Goal: Information Seeking & Learning: Learn about a topic

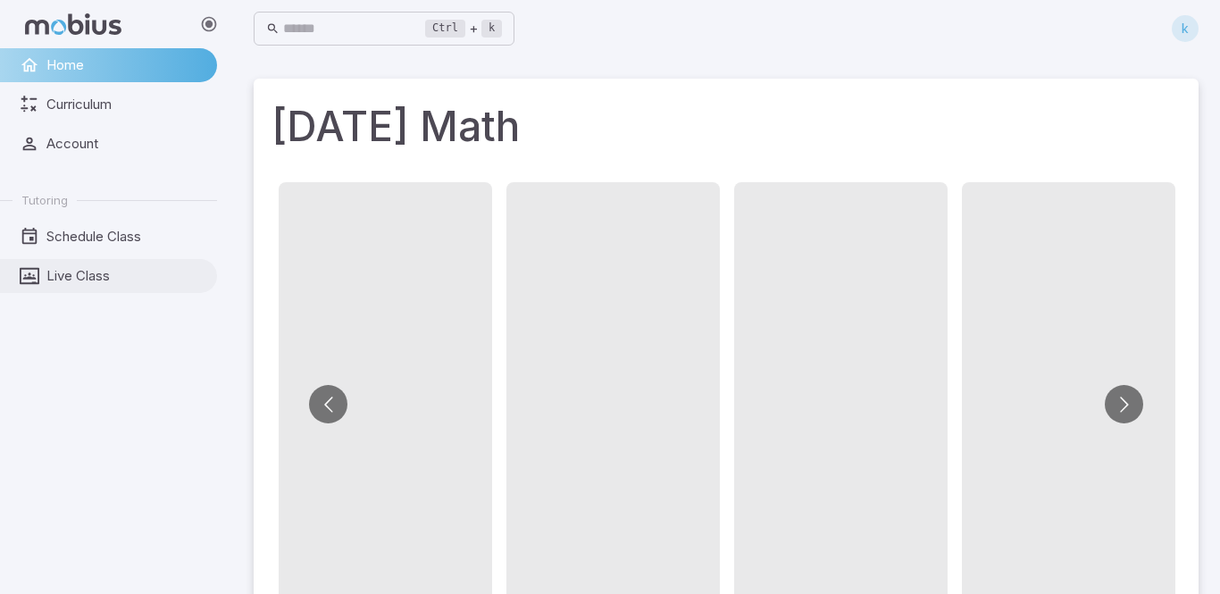
click at [97, 278] on span "Live Class" at bounding box center [125, 276] width 158 height 20
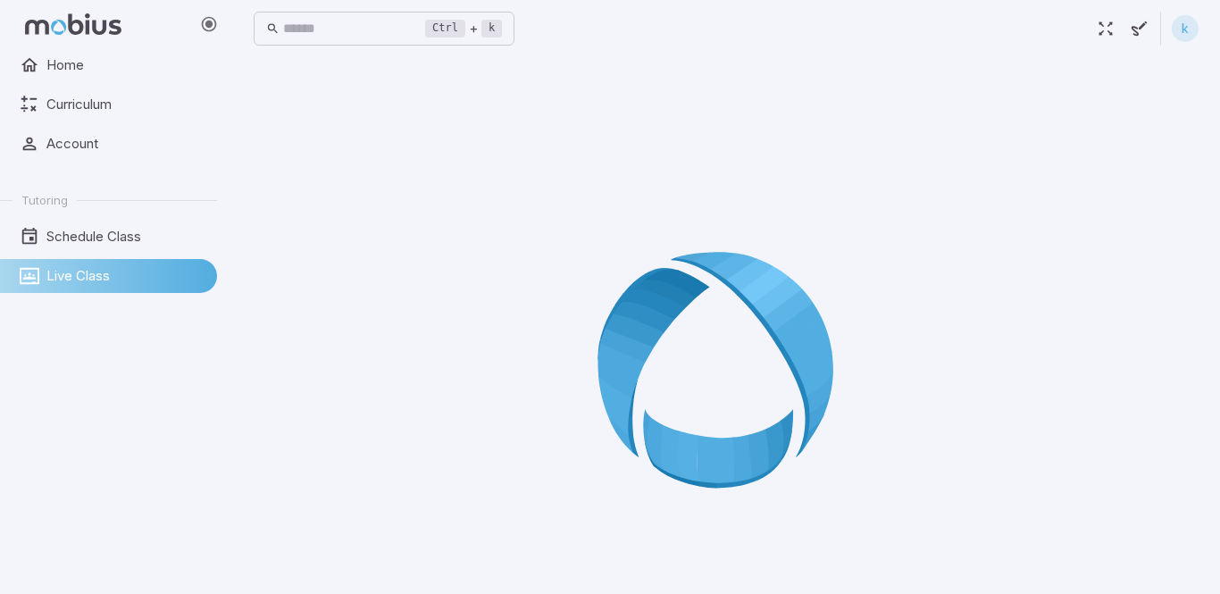
click at [1103, 38] on icon "button" at bounding box center [1106, 29] width 20 height 20
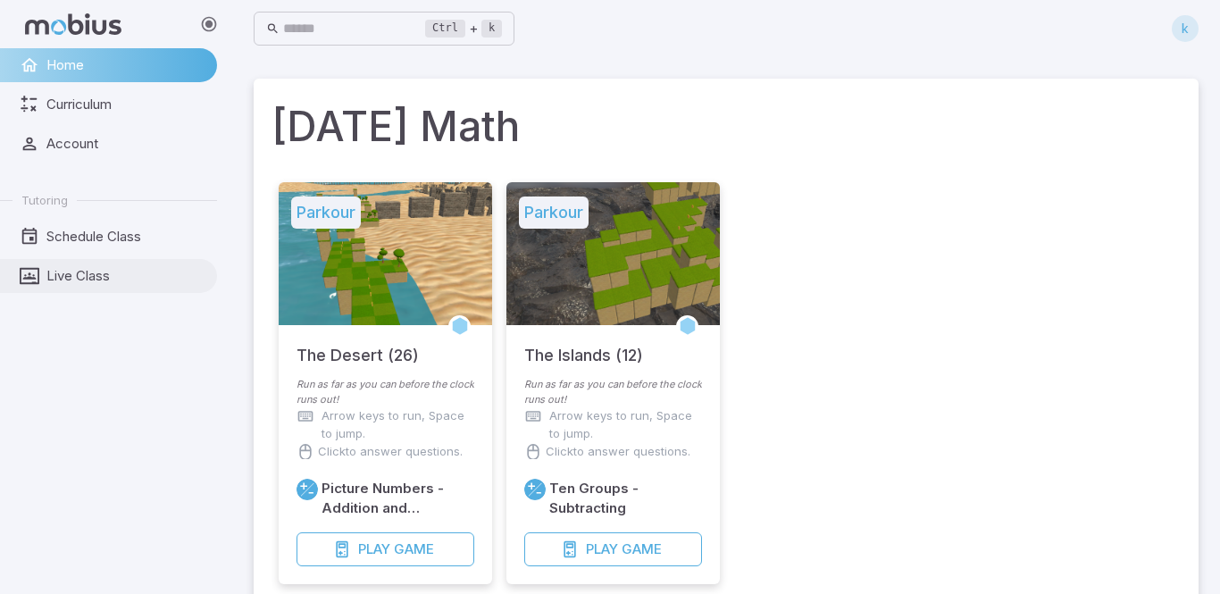
click at [55, 286] on link "Live Class" at bounding box center [108, 276] width 217 height 34
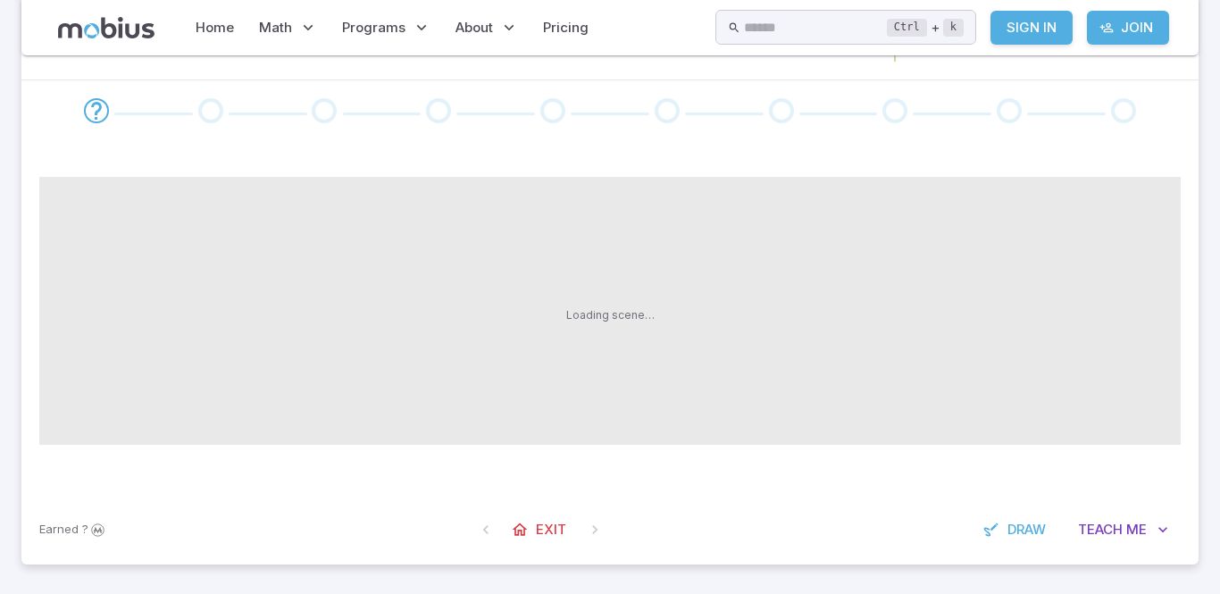
scroll to position [393, 0]
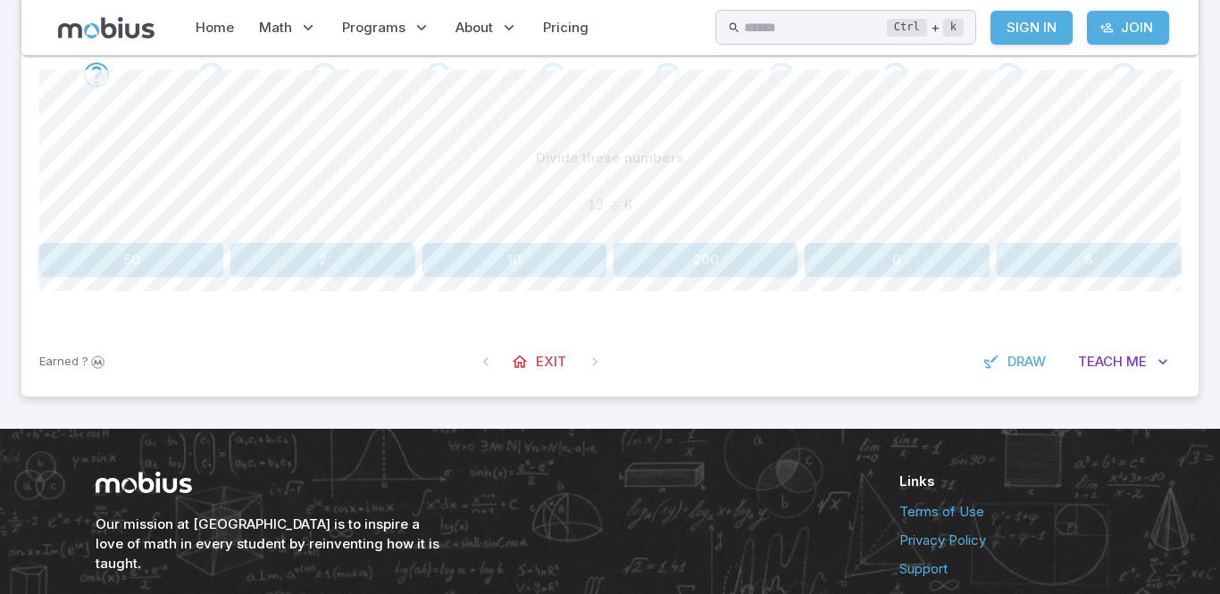
click at [363, 254] on button "2" at bounding box center [322, 260] width 184 height 34
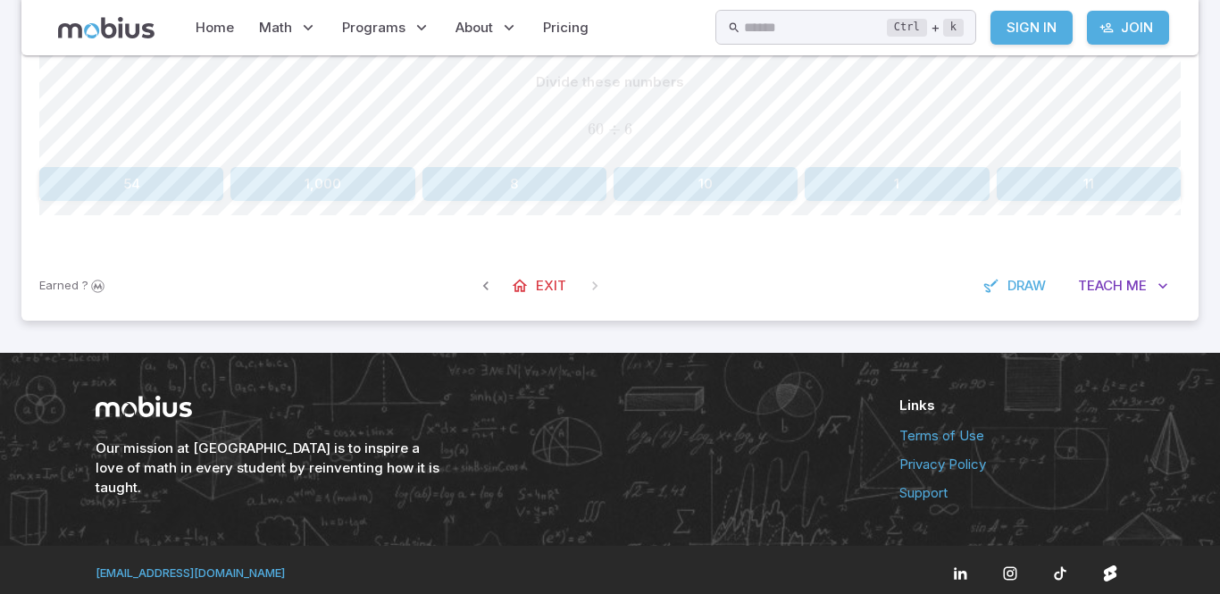
scroll to position [476, 0]
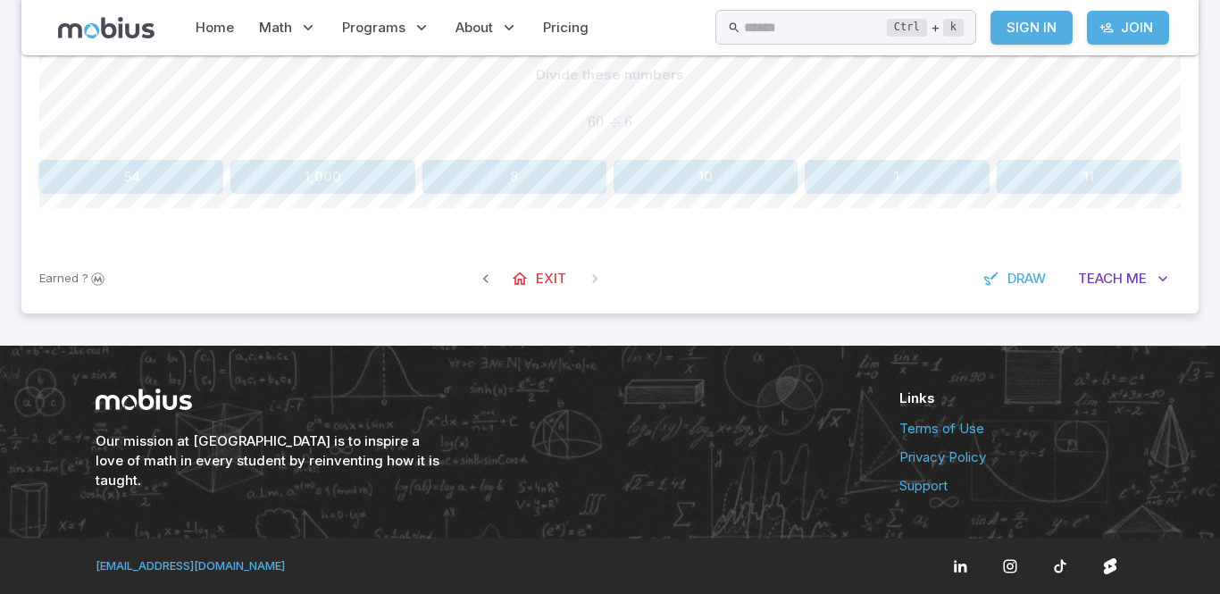
click at [731, 182] on button "10" at bounding box center [706, 177] width 184 height 34
click at [1021, 188] on button "8" at bounding box center [1089, 177] width 184 height 34
click at [842, 186] on button "8" at bounding box center [897, 177] width 184 height 34
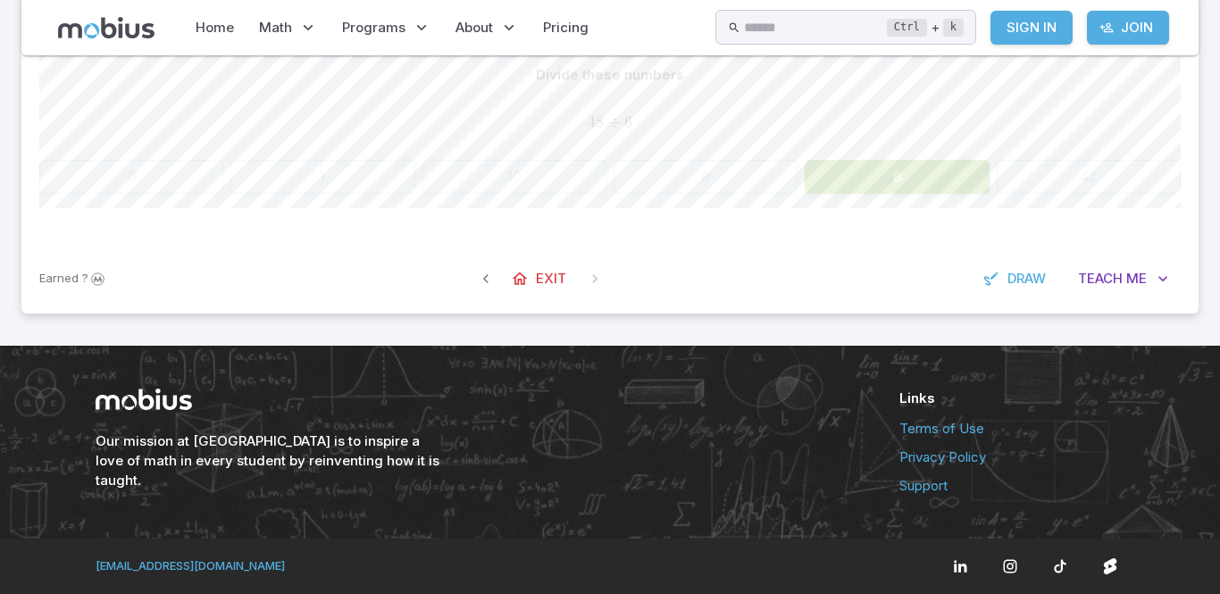
scroll to position [398, 0]
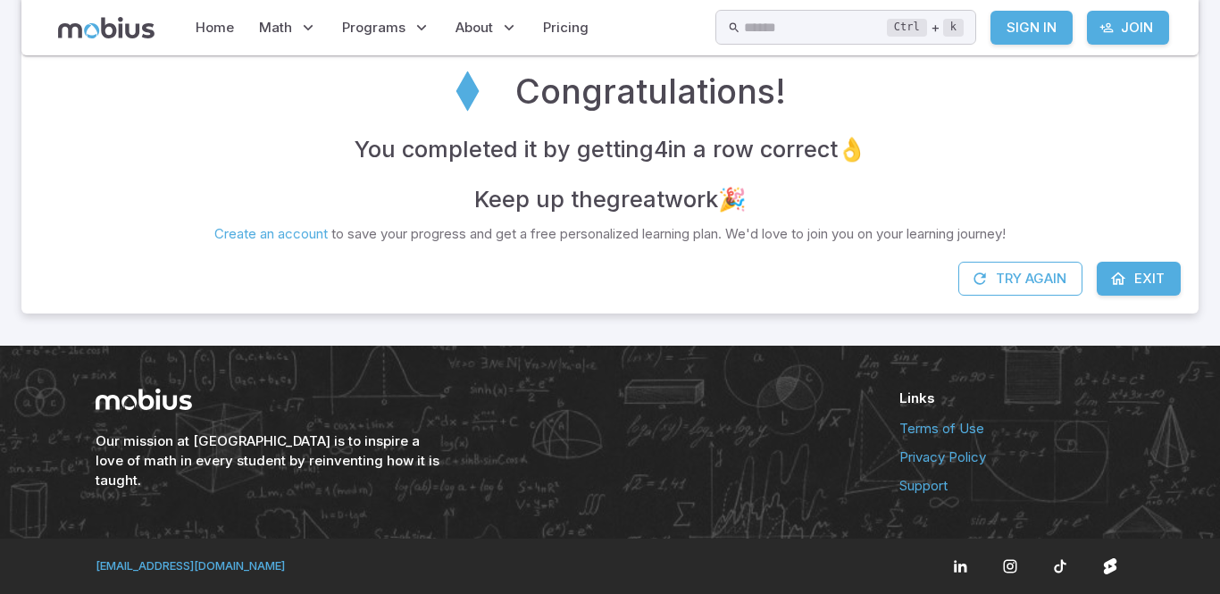
click at [1135, 58] on section "Division by a Specific Number Level 6 This math topic practices the skill of di…" at bounding box center [610, 1] width 1220 height 689
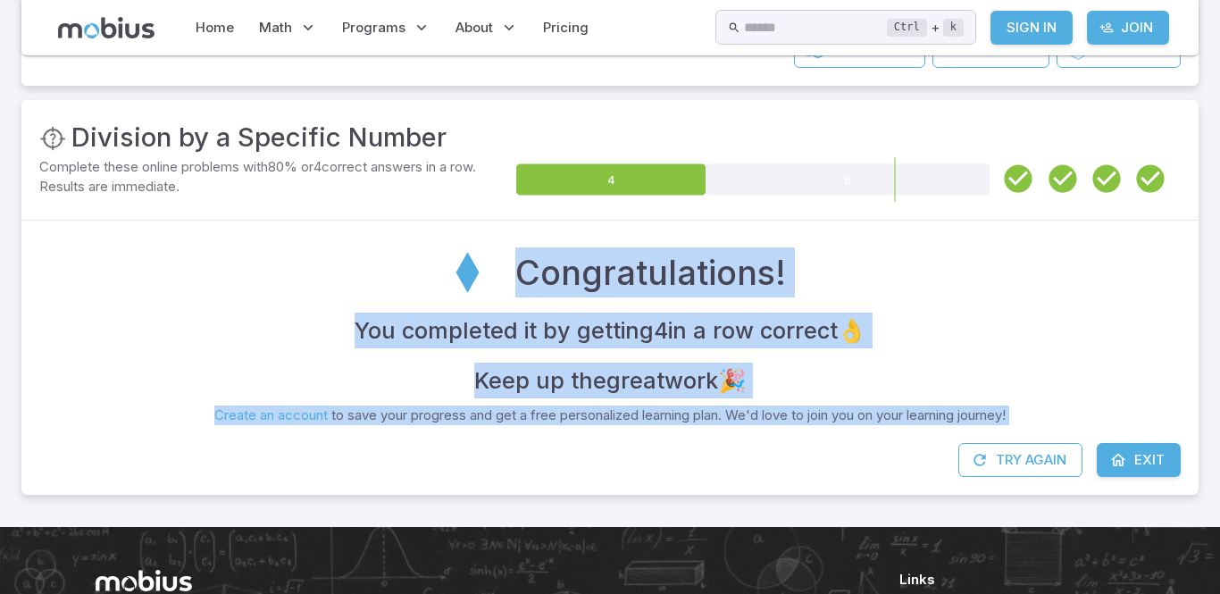
scroll to position [221, 0]
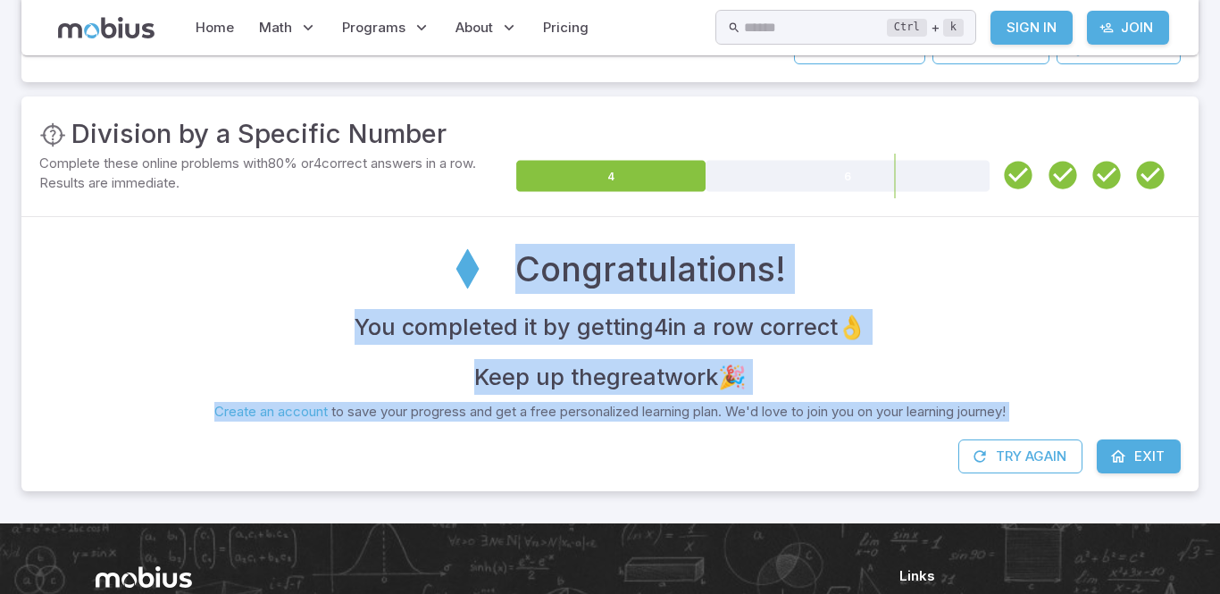
click at [532, 394] on h4 "Keep up the great work 🎉" at bounding box center [610, 377] width 272 height 36
